Goal: Find specific page/section: Find specific page/section

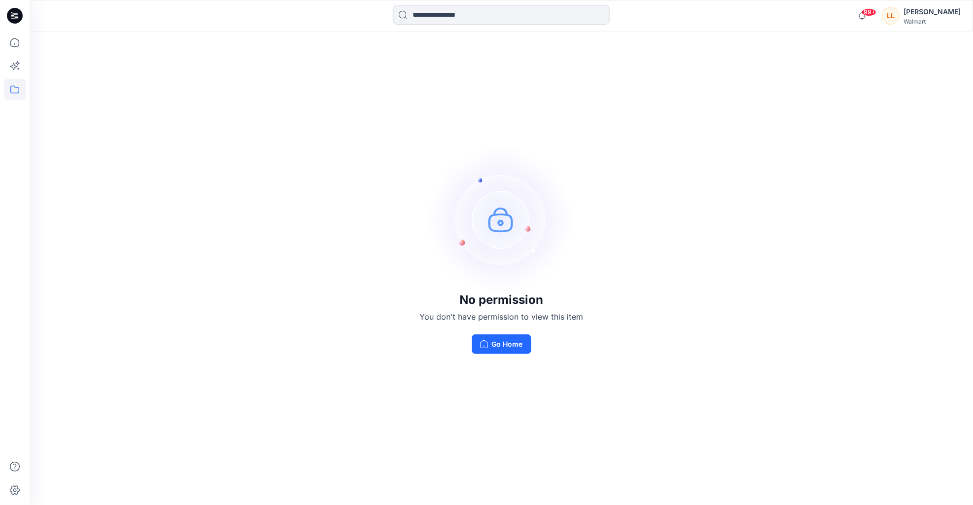
click at [426, 15] on input at bounding box center [501, 15] width 217 height 20
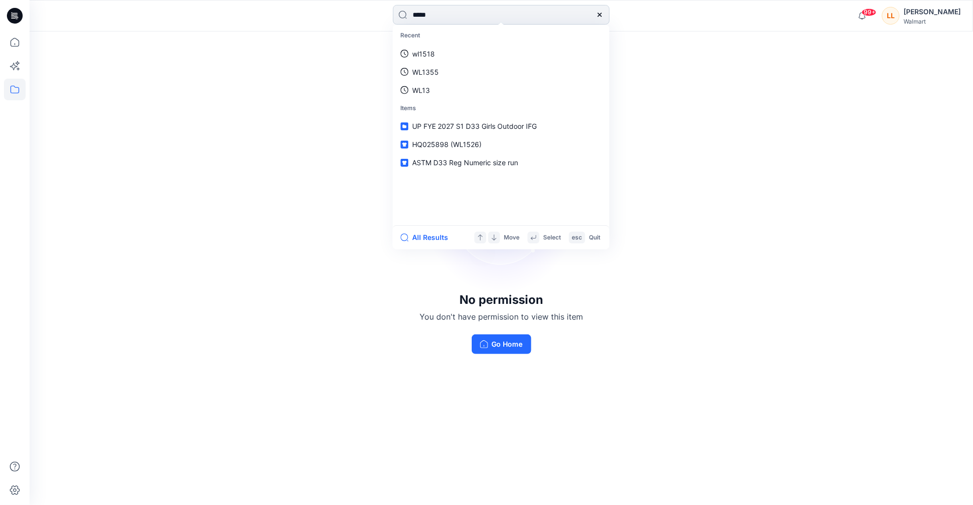
type input "******"
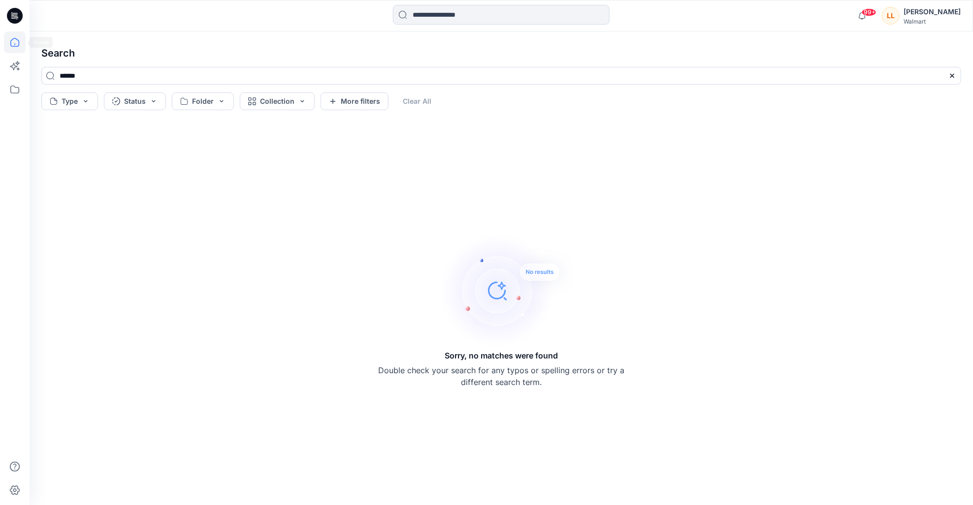
click at [16, 44] on icon at bounding box center [15, 42] width 22 height 22
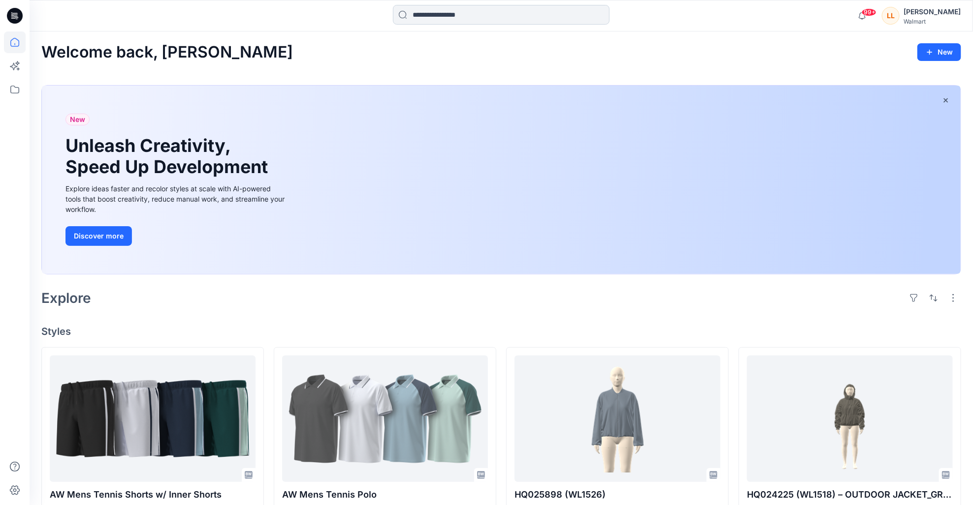
click at [431, 15] on input at bounding box center [501, 15] width 217 height 20
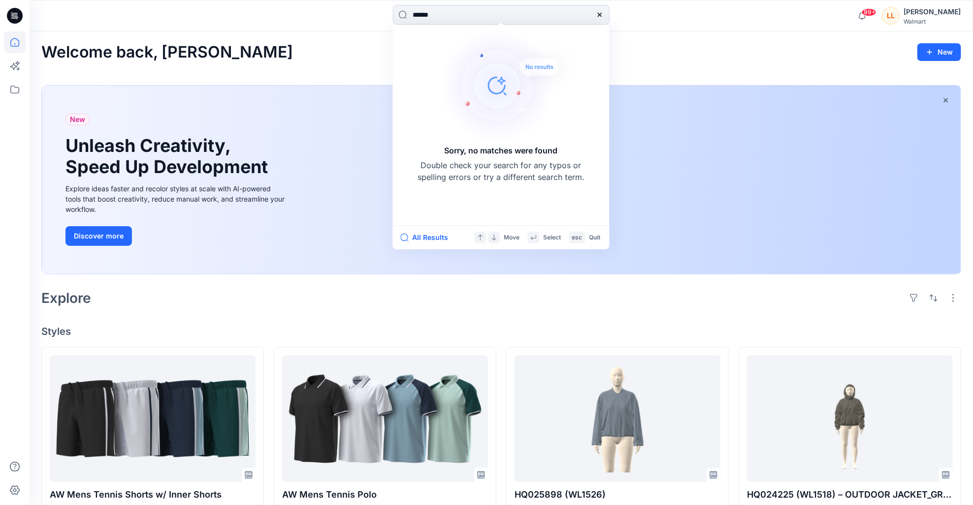
type input "*****"
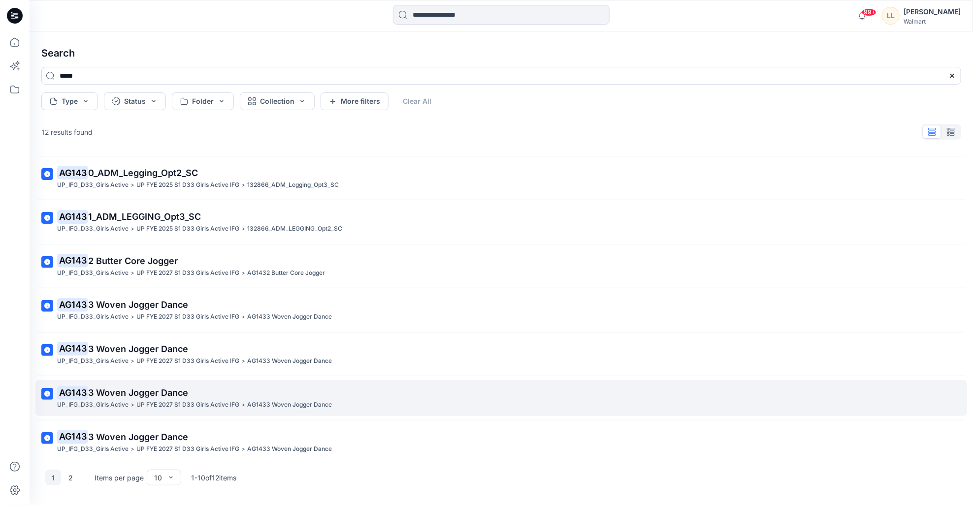
click at [206, 400] on p "UP FYE 2027 S1 D33 Girls Active IFG" at bounding box center [187, 405] width 103 height 10
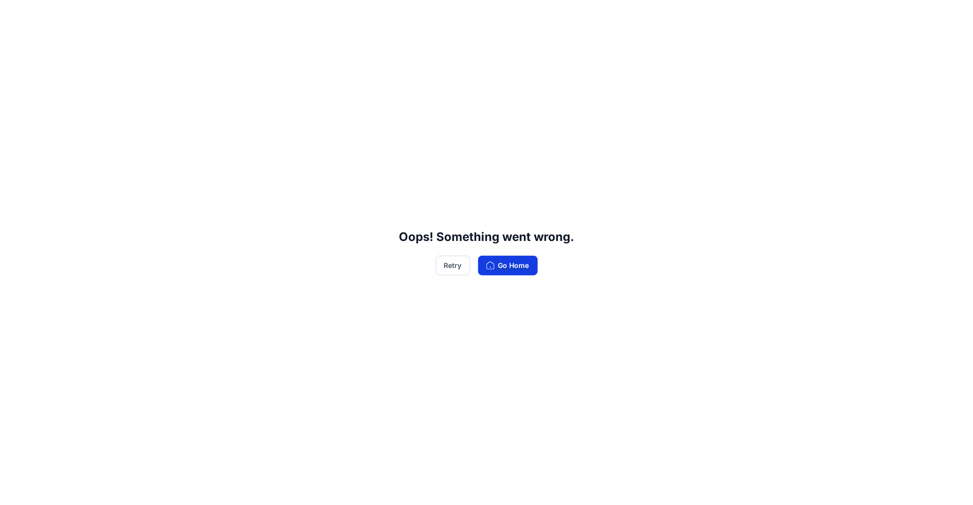
click at [509, 264] on button "Go Home" at bounding box center [508, 266] width 60 height 20
click at [498, 271] on button "Go Home" at bounding box center [508, 266] width 60 height 20
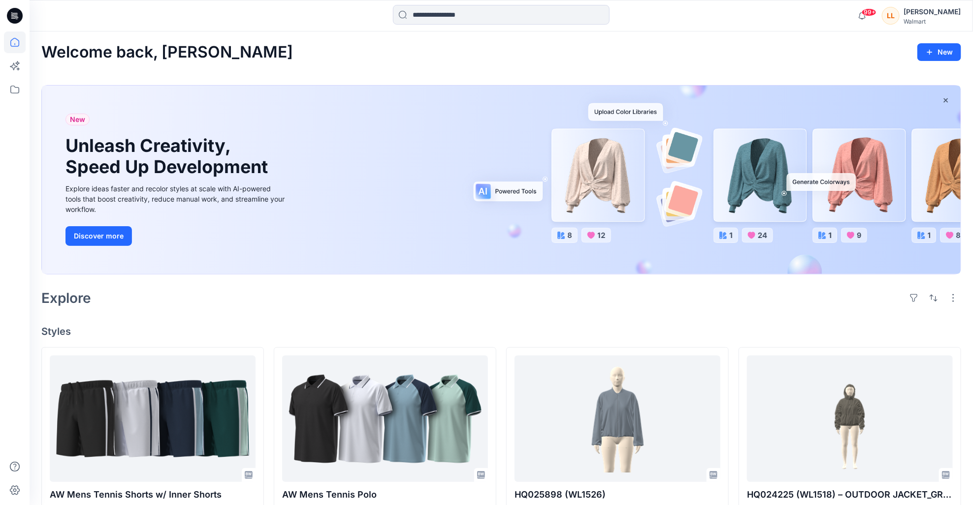
click at [15, 19] on icon at bounding box center [15, 16] width 16 height 16
click at [17, 91] on icon at bounding box center [15, 90] width 22 height 22
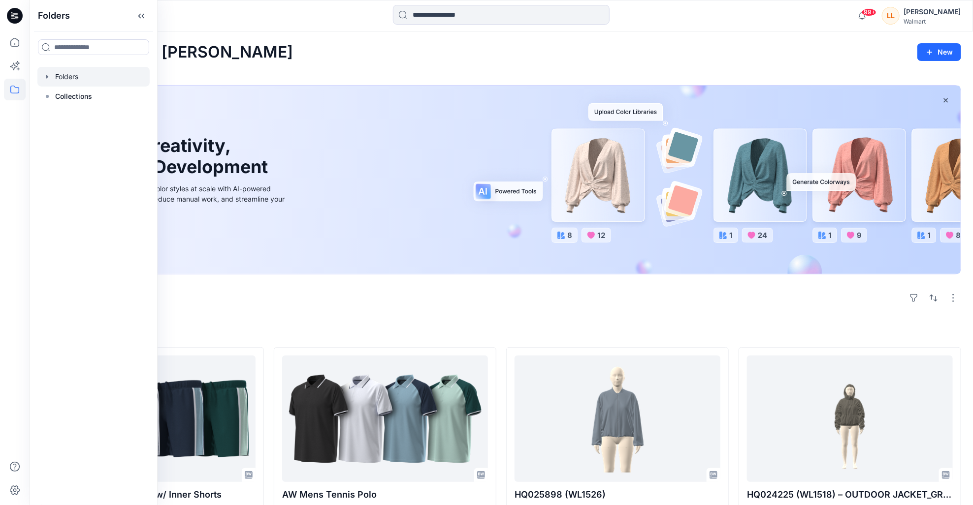
click at [60, 77] on div at bounding box center [93, 77] width 112 height 20
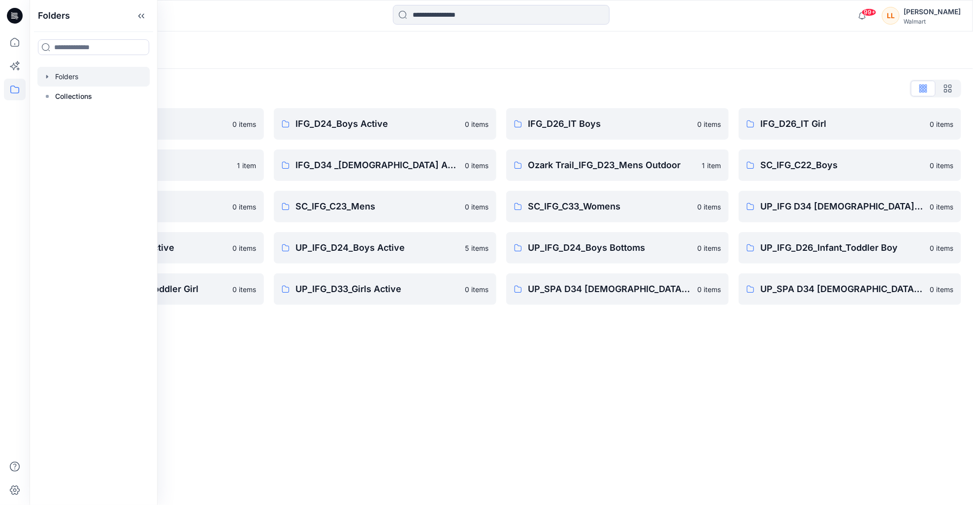
click at [472, 337] on div "Folders Folders List IFG_D23_Mens Active 0 items IFG_D33_Girls Active 1 item SC…" at bounding box center [501, 268] width 943 height 474
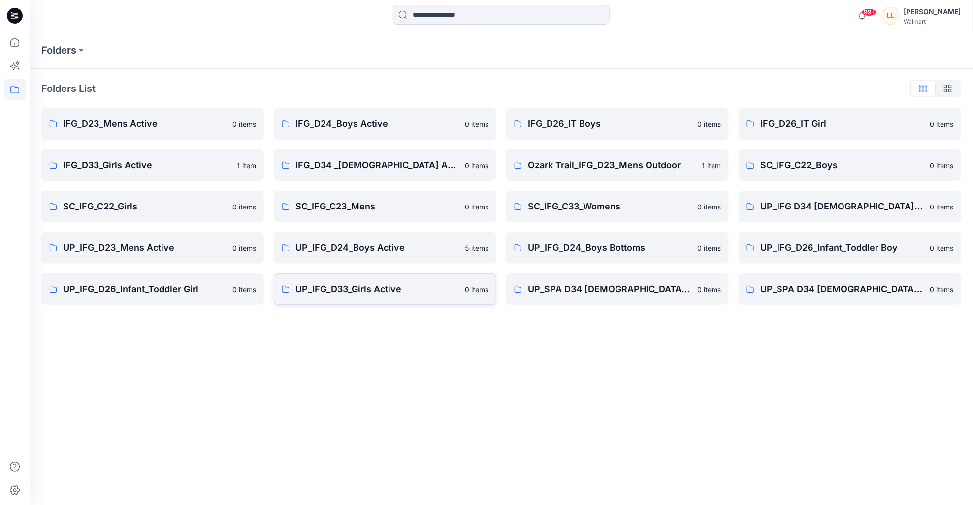
click at [411, 296] on p "UP_IFG_D33_Girls Active" at bounding box center [376, 290] width 163 height 14
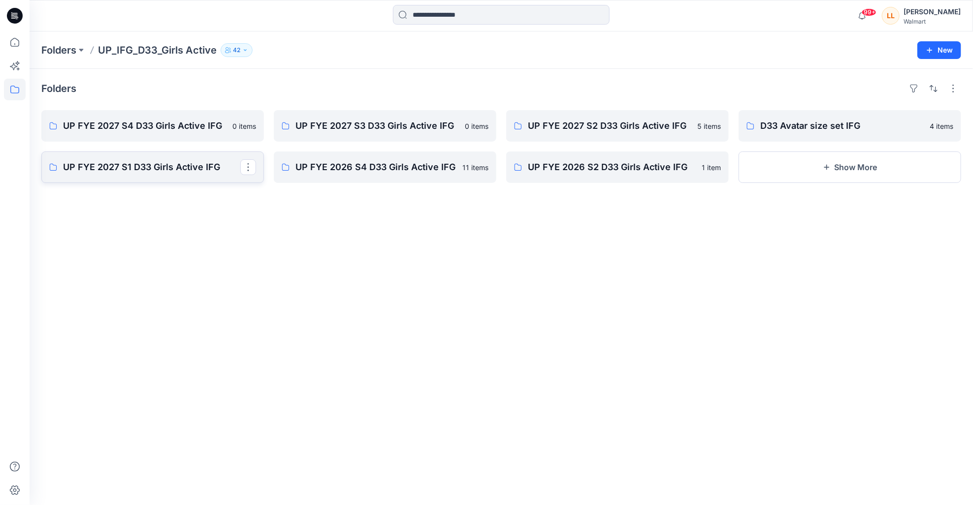
click at [166, 175] on link "UP FYE 2027 S1 D33 Girls Active IFG" at bounding box center [152, 167] width 222 height 31
click at [416, 175] on link "UP FYE 2026 S4 D33 Girls Active IFG" at bounding box center [385, 167] width 222 height 31
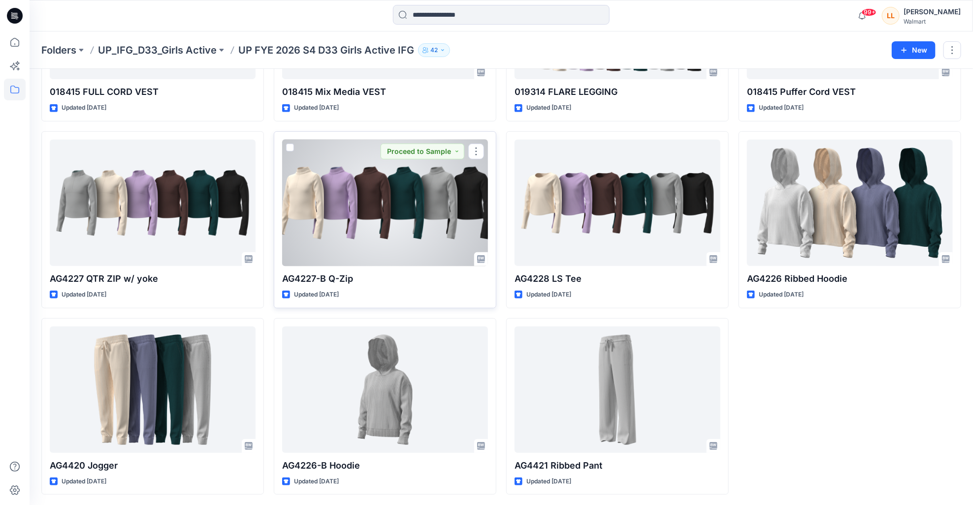
scroll to position [165, 0]
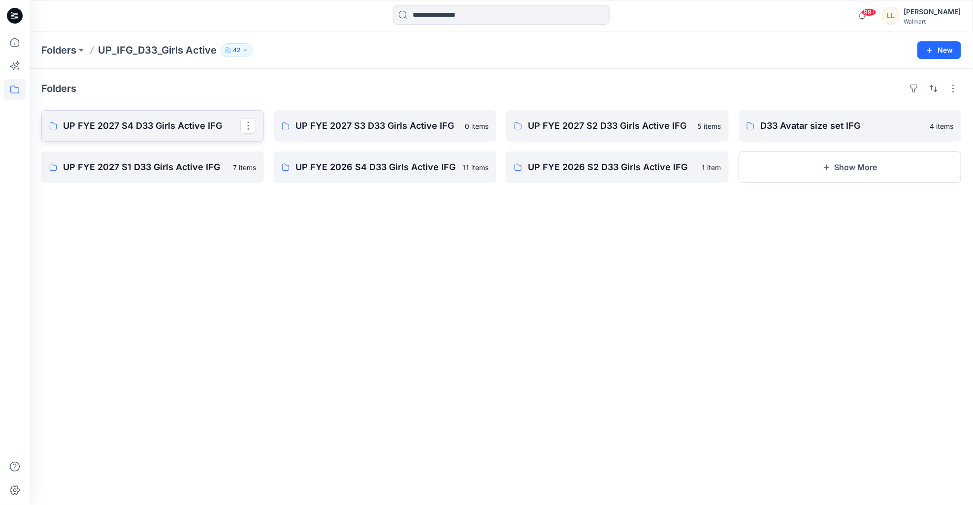
click at [158, 129] on p "UP FYE 2027 S4 D33 Girls Active IFG" at bounding box center [151, 126] width 177 height 14
click at [576, 136] on link "UP FYE 2027 S2 D33 Girls Active IFG" at bounding box center [617, 125] width 222 height 31
click at [380, 116] on link "UP FYE 2027 S3 D33 Girls Active IFG" at bounding box center [385, 125] width 222 height 31
click at [401, 170] on p "UP FYE 2026 S4 D33 Girls Active IFG" at bounding box center [383, 167] width 177 height 14
click at [152, 158] on link "UP FYE 2027 S1 D33 Girls Active IFG" at bounding box center [152, 167] width 222 height 31
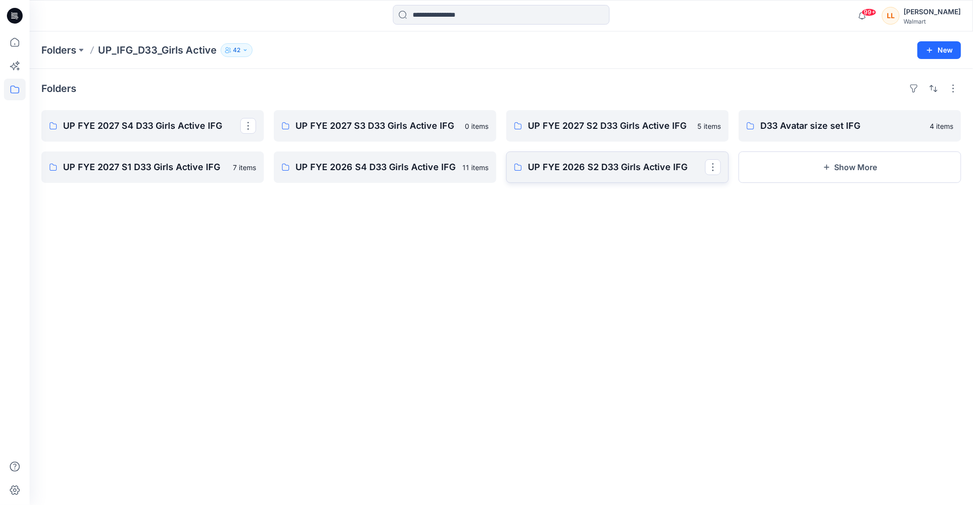
click at [554, 176] on link "UP FYE 2026 S2 D33 Girls Active IFG" at bounding box center [617, 167] width 222 height 31
click at [805, 129] on p "D33 Avatar size set IFG" at bounding box center [848, 126] width 177 height 14
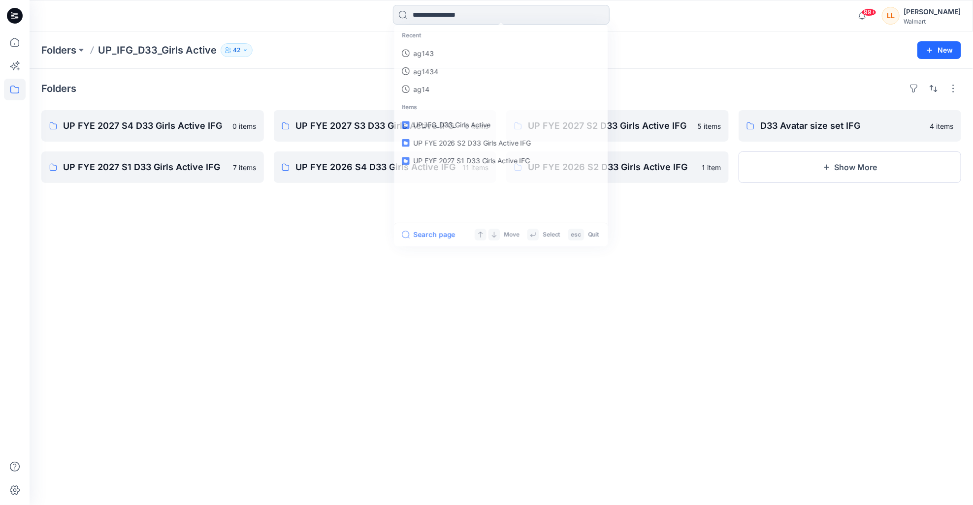
click at [464, 16] on input at bounding box center [501, 15] width 217 height 20
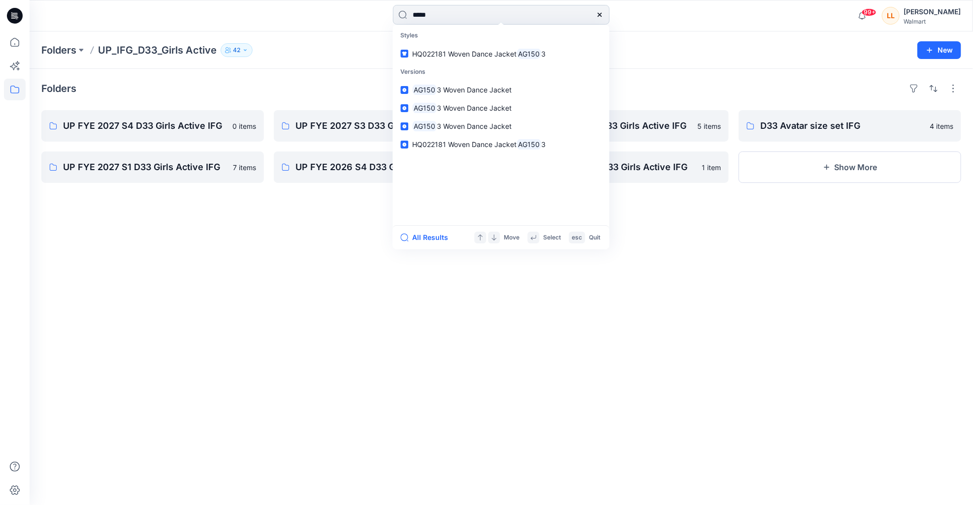
type input "******"
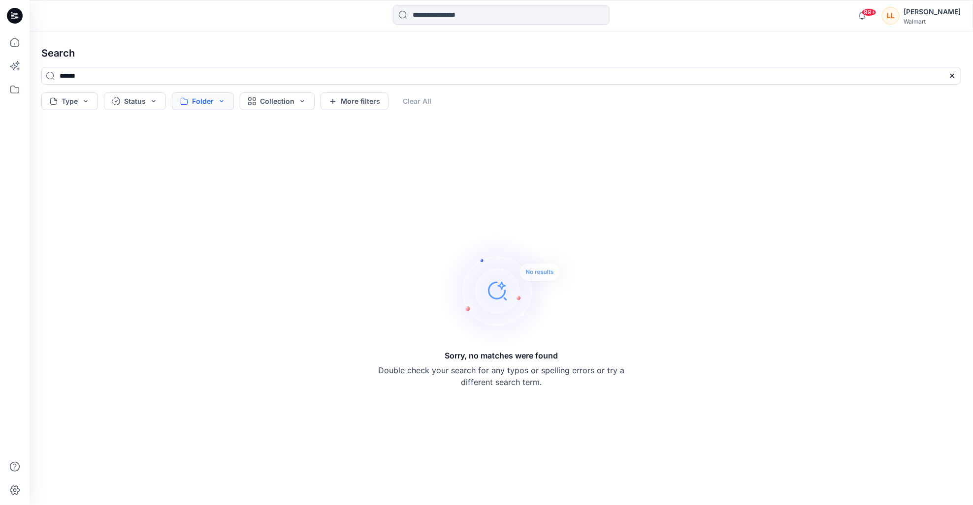
click at [225, 98] on button "Folder" at bounding box center [203, 102] width 62 height 18
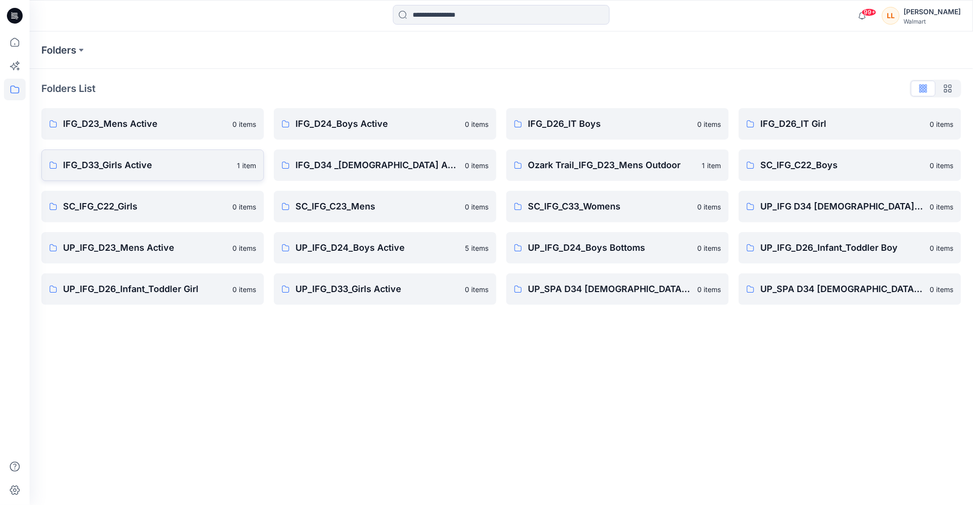
click at [171, 160] on p "IFG_D33_Girls Active" at bounding box center [147, 165] width 168 height 14
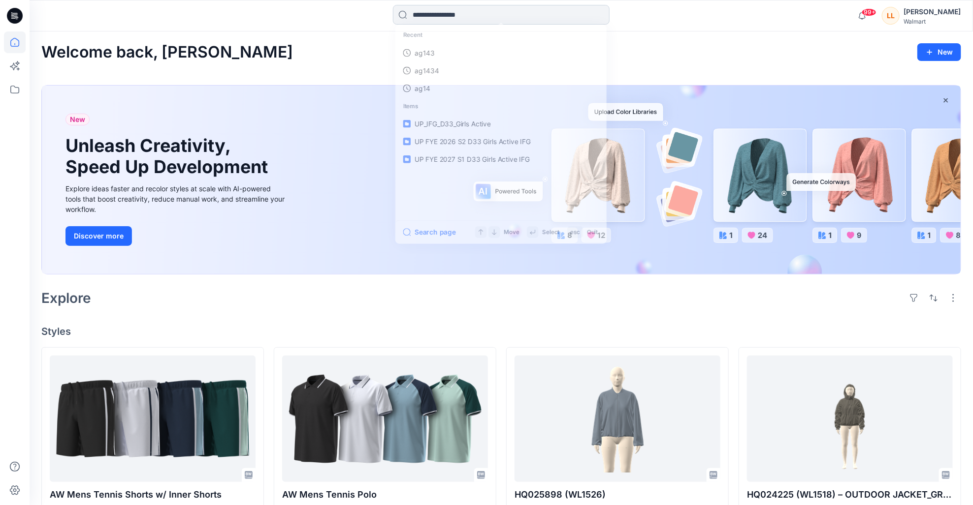
click at [429, 15] on input at bounding box center [501, 15] width 217 height 20
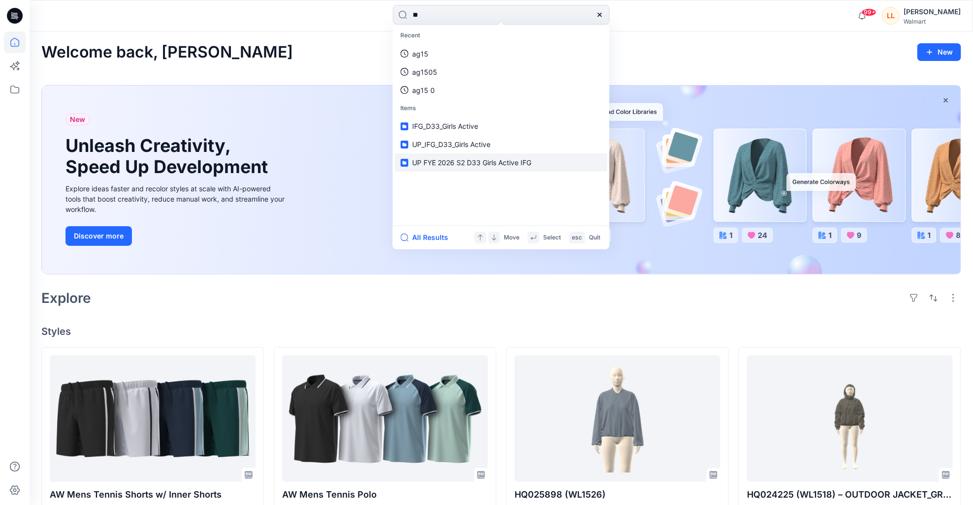
type input "**"
click at [496, 161] on span "UP FYE 2026 S2 D33 Girls Active IFG" at bounding box center [471, 162] width 119 height 8
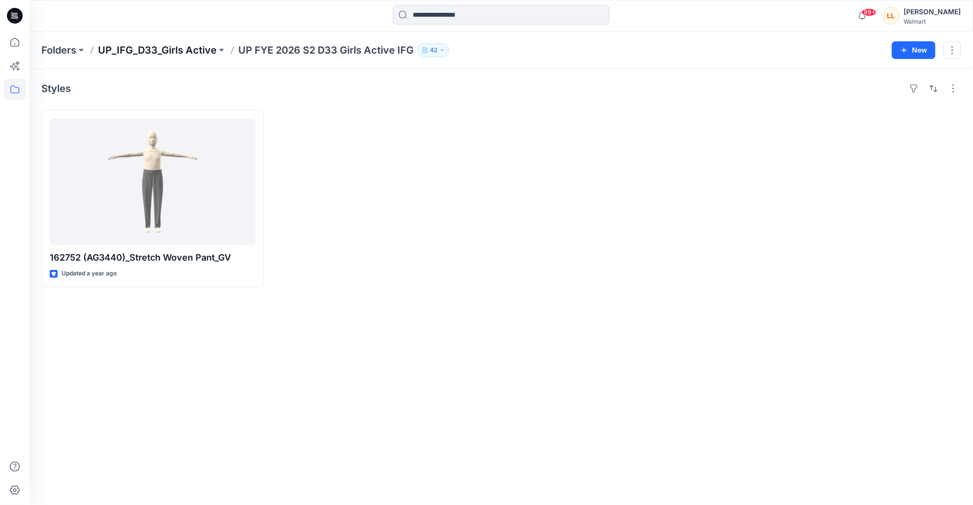
click at [188, 47] on p "UP_IFG_D33_Girls Active" at bounding box center [157, 50] width 119 height 14
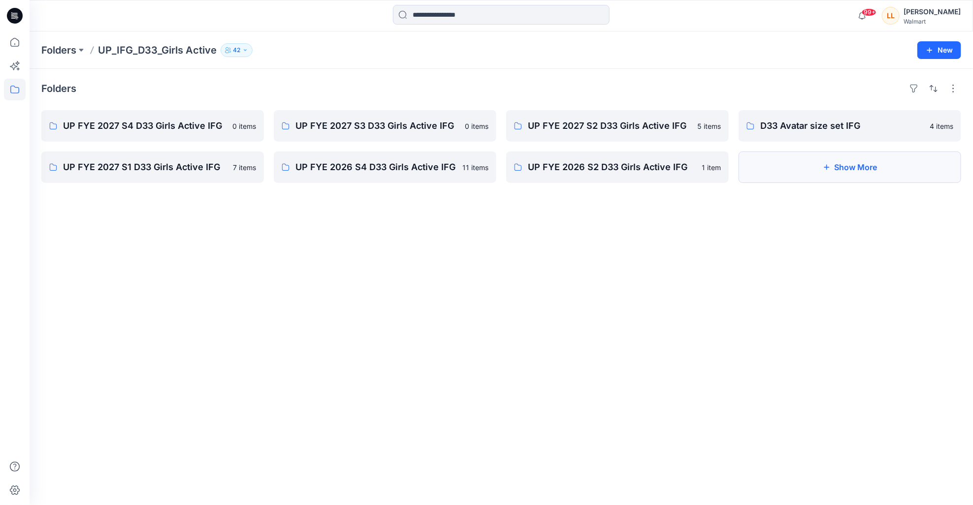
click at [829, 168] on icon "button" at bounding box center [826, 167] width 8 height 8
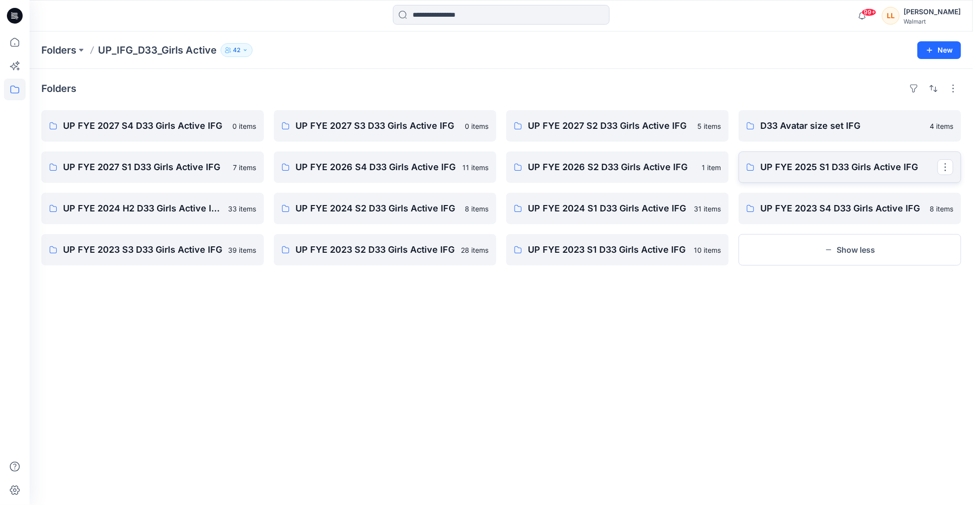
click at [809, 173] on p "UP FYE 2025 S1 D33 Girls Active IFG" at bounding box center [848, 167] width 177 height 14
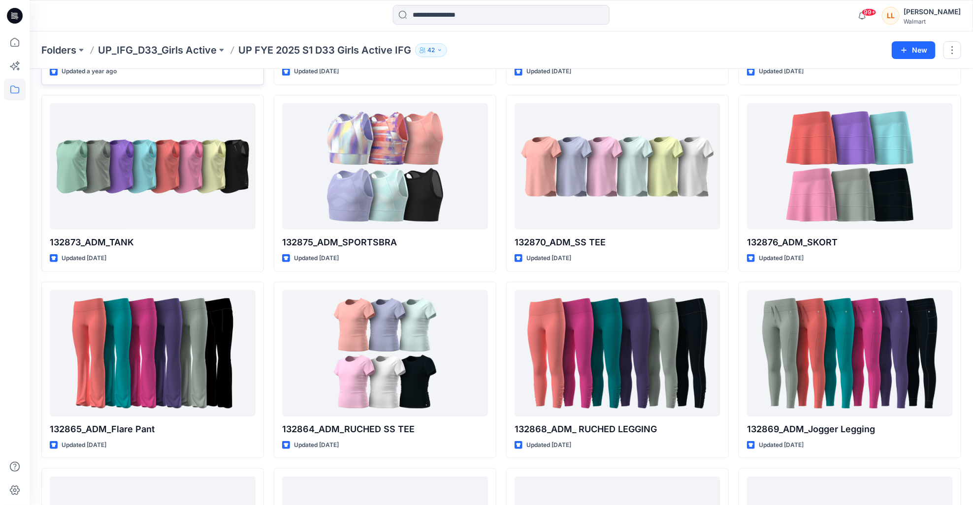
scroll to position [201, 0]
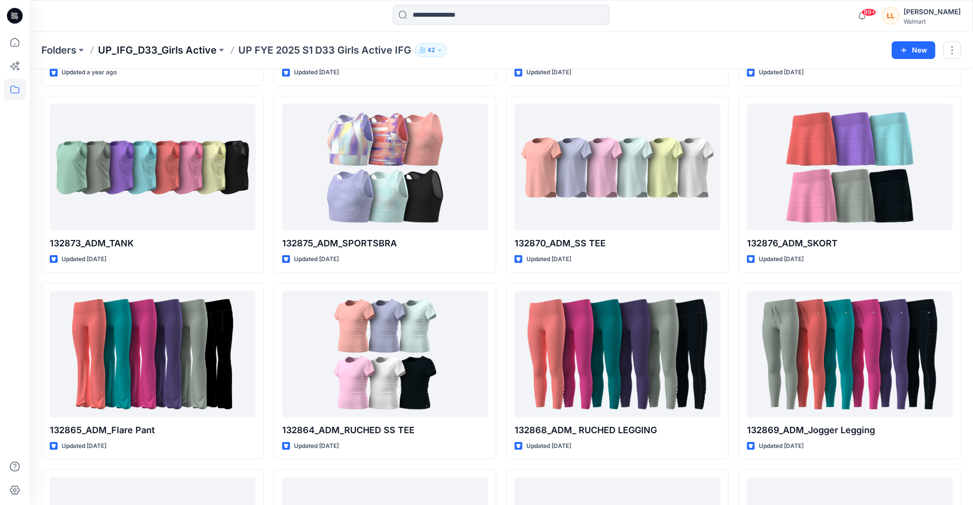
click at [203, 55] on p "UP_IFG_D33_Girls Active" at bounding box center [157, 50] width 119 height 14
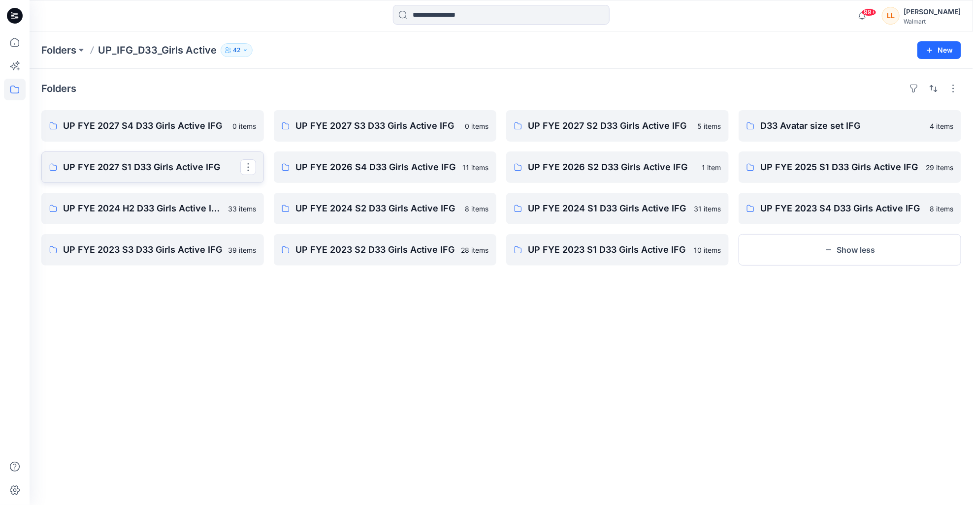
click at [143, 158] on link "UP FYE 2027 S1 D33 Girls Active IFG" at bounding box center [152, 167] width 222 height 31
